Goal: Navigation & Orientation: Find specific page/section

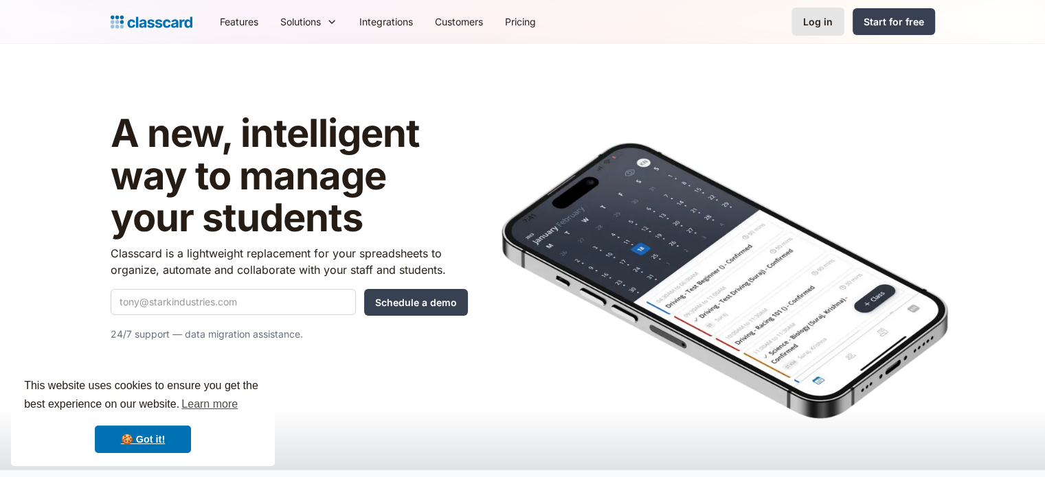
click at [819, 20] on div "Log in" at bounding box center [818, 21] width 30 height 14
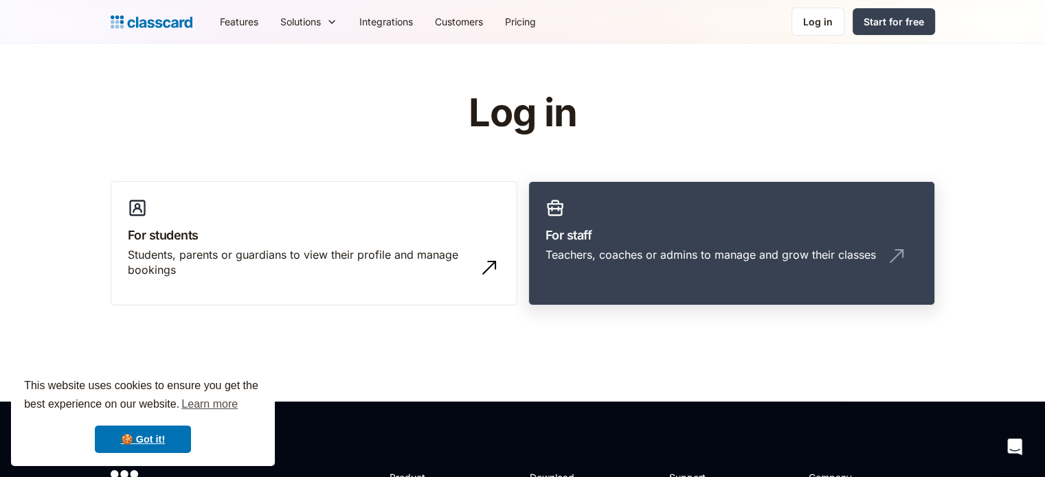
click at [722, 244] on h3 "For staff" at bounding box center [731, 235] width 372 height 19
